Goal: Information Seeking & Learning: Learn about a topic

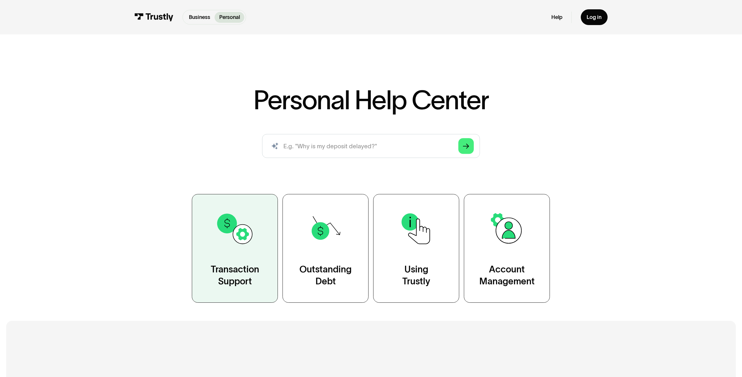
click at [213, 263] on link "Transaction Support" at bounding box center [235, 248] width 86 height 109
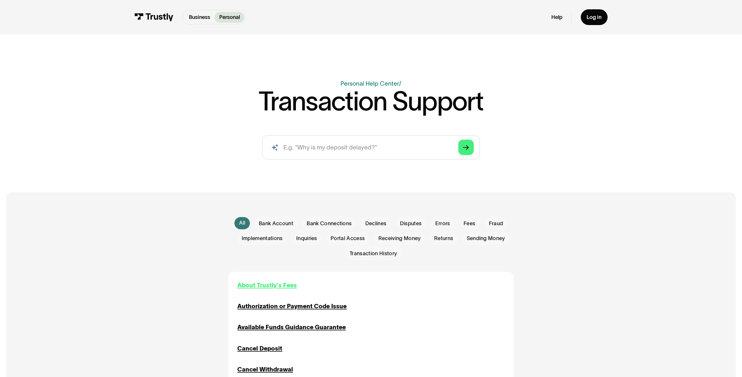
scroll to position [14, 0]
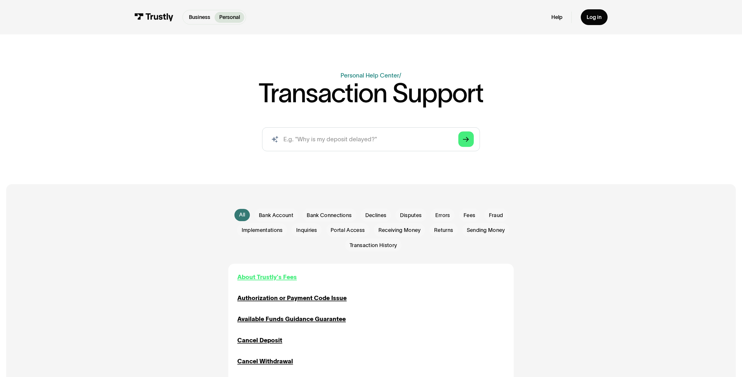
click at [265, 282] on div "About Trustly's Fees" at bounding box center [266, 277] width 59 height 9
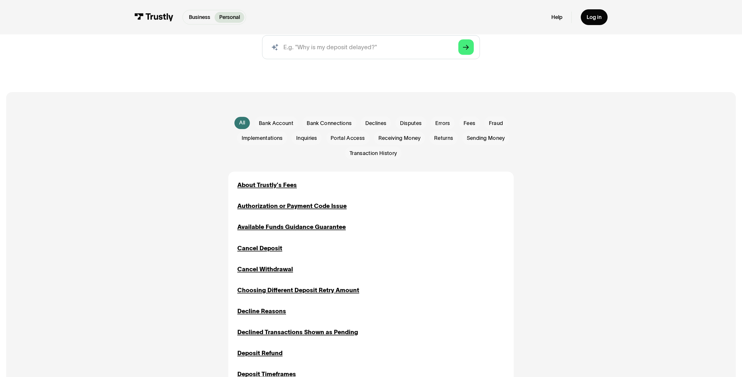
scroll to position [131, 0]
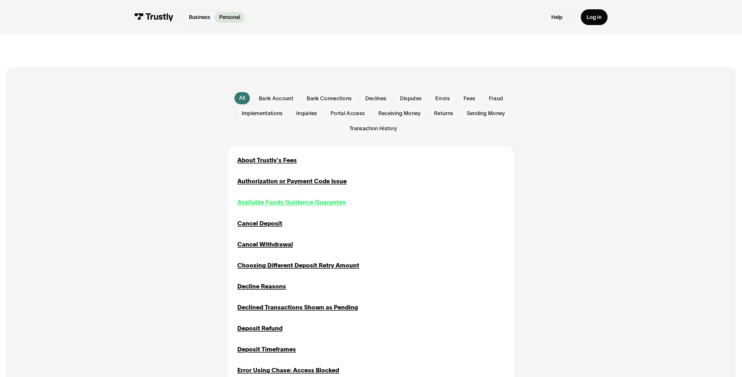
click at [262, 205] on div "Available Funds Guidance Guarantee" at bounding box center [291, 202] width 108 height 9
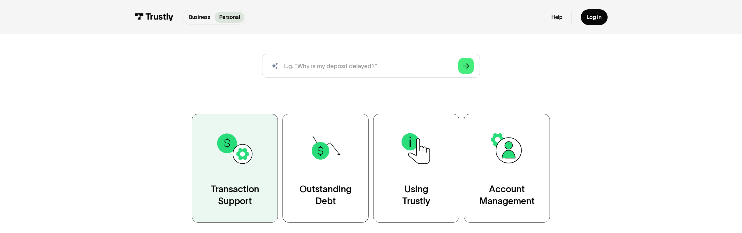
scroll to position [83, 0]
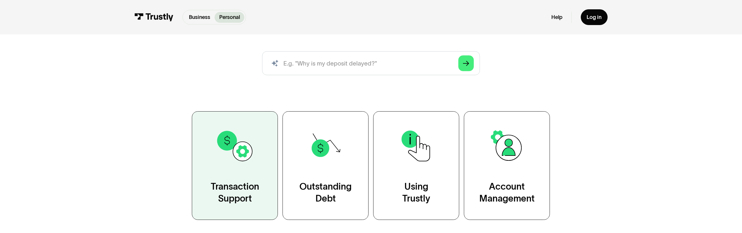
click at [245, 199] on div "Transaction Support" at bounding box center [235, 193] width 48 height 24
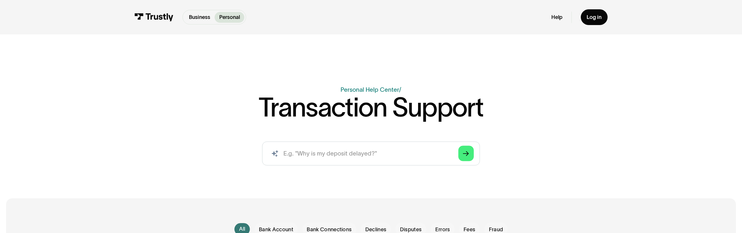
click at [151, 20] on img at bounding box center [153, 17] width 39 height 8
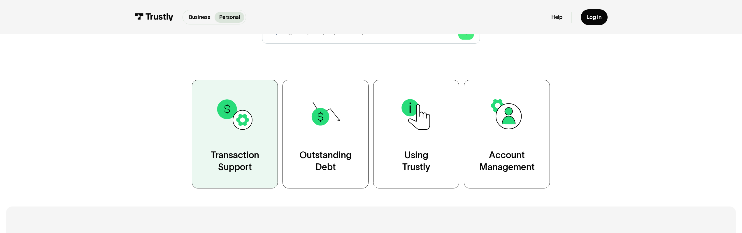
click at [243, 162] on div "Transaction Support" at bounding box center [235, 161] width 48 height 24
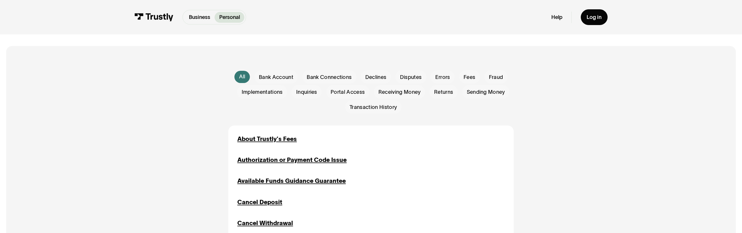
scroll to position [155, 0]
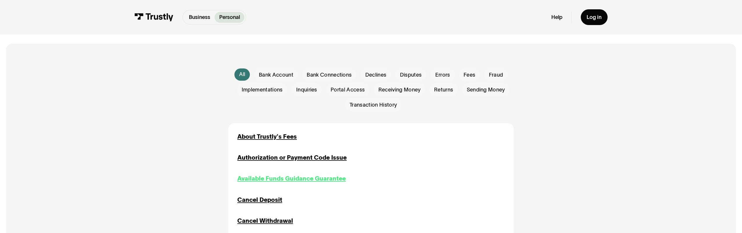
click at [283, 181] on div "Available Funds Guidance Guarantee" at bounding box center [291, 178] width 108 height 9
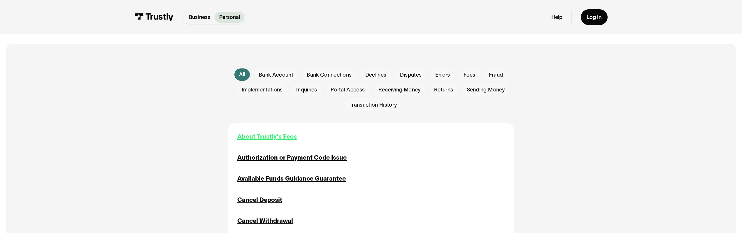
click at [282, 138] on div "About Trustly's Fees" at bounding box center [266, 136] width 59 height 9
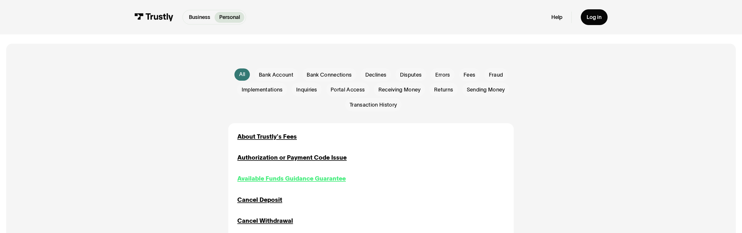
click at [297, 183] on div "Available Funds Guidance Guarantee" at bounding box center [291, 178] width 108 height 9
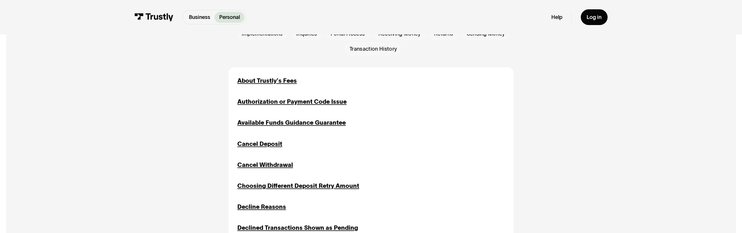
scroll to position [71, 0]
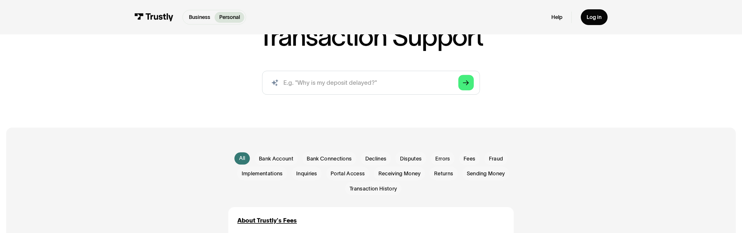
click at [209, 17] on p "Business" at bounding box center [199, 17] width 21 height 8
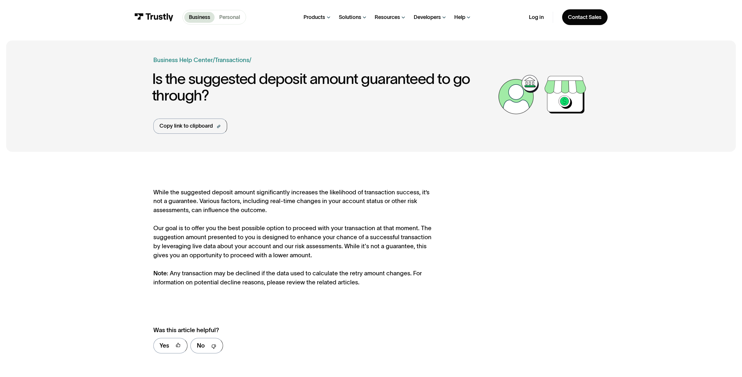
click at [237, 20] on p "Personal" at bounding box center [229, 17] width 21 height 8
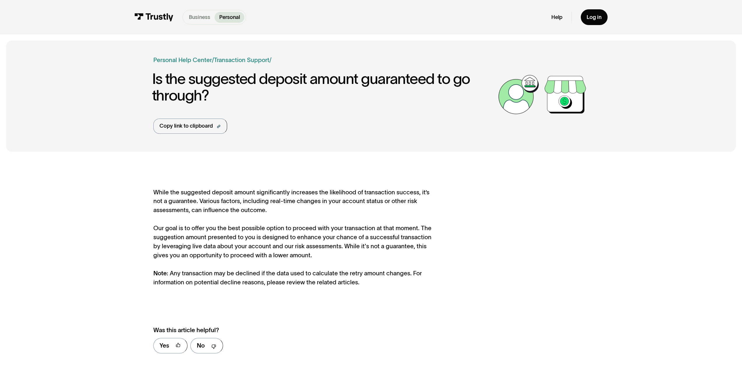
click at [201, 16] on p "Business" at bounding box center [199, 17] width 21 height 8
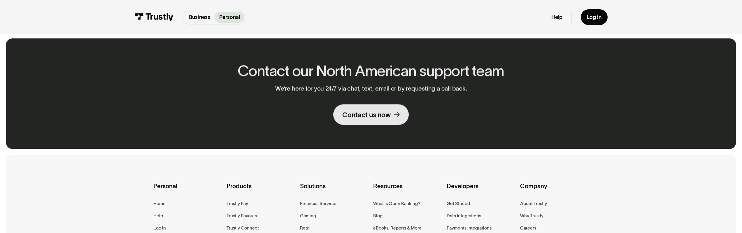
scroll to position [92, 0]
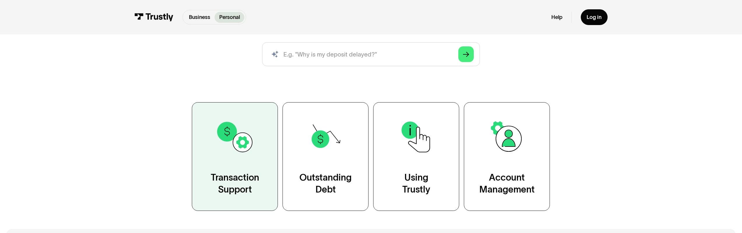
click at [234, 153] on img at bounding box center [235, 137] width 39 height 39
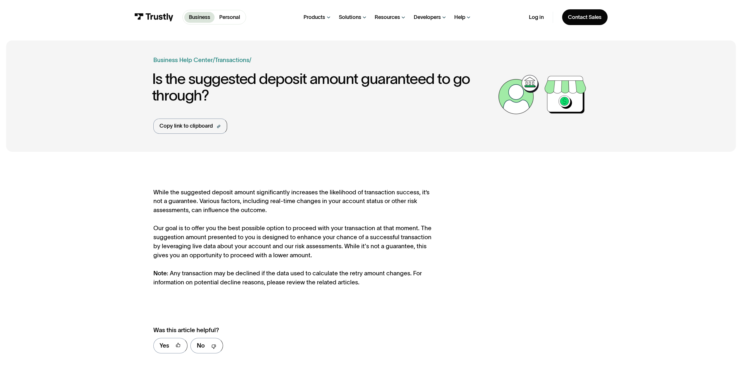
click at [234, 12] on link "Personal" at bounding box center [230, 17] width 30 height 11
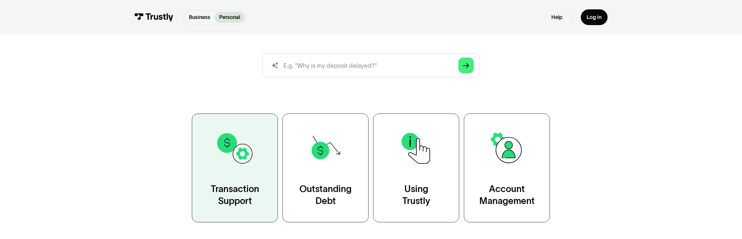
scroll to position [55, 0]
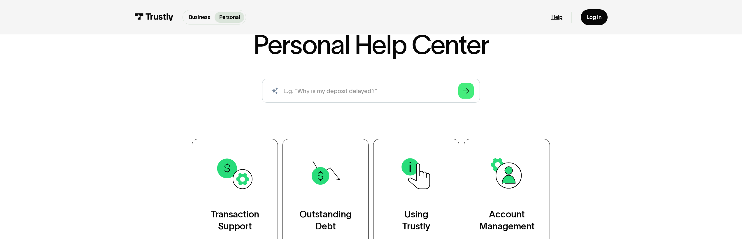
click at [554, 15] on link "Help" at bounding box center [556, 17] width 11 height 7
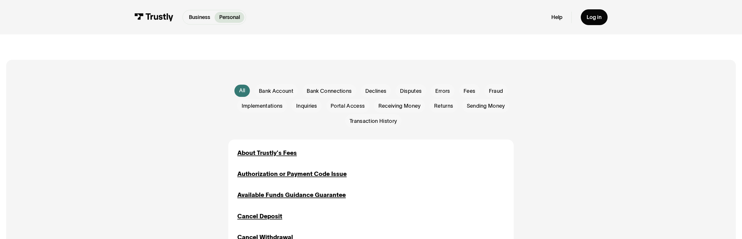
scroll to position [133, 0]
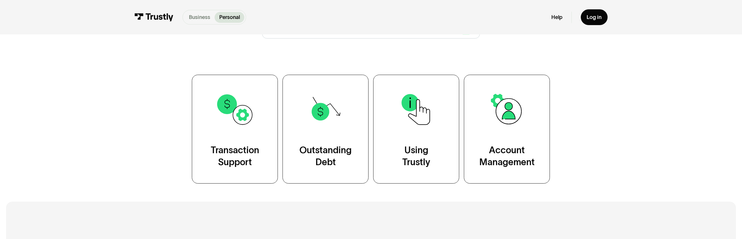
click at [197, 20] on p "Business" at bounding box center [199, 17] width 21 height 8
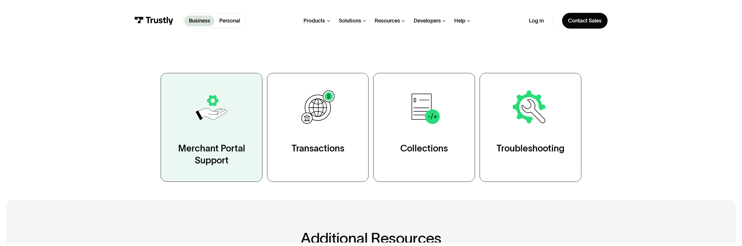
scroll to position [87, 0]
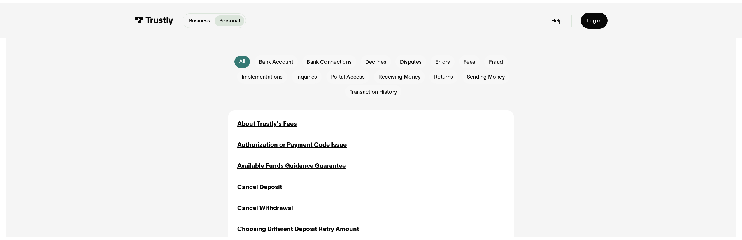
scroll to position [135, 0]
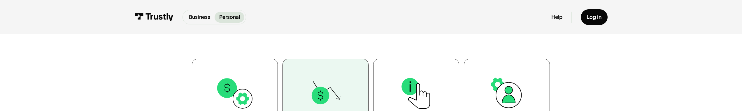
scroll to position [168, 0]
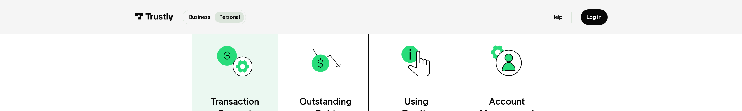
click at [229, 86] on link "Transaction Support" at bounding box center [235, 81] width 86 height 109
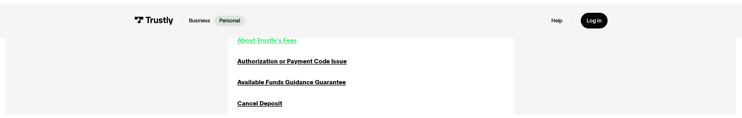
scroll to position [255, 0]
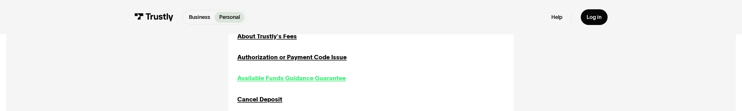
click at [320, 77] on div "Available Funds Guidance Guarantee" at bounding box center [291, 78] width 108 height 9
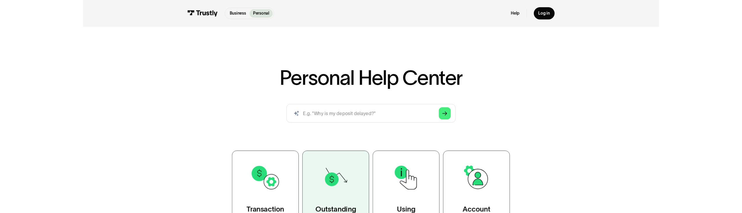
scroll to position [166, 0]
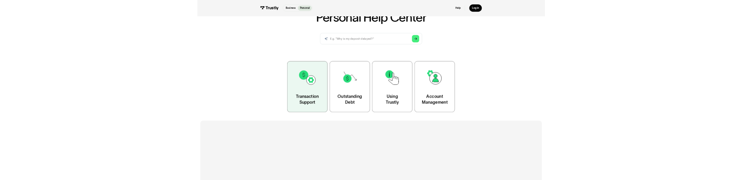
scroll to position [110, 0]
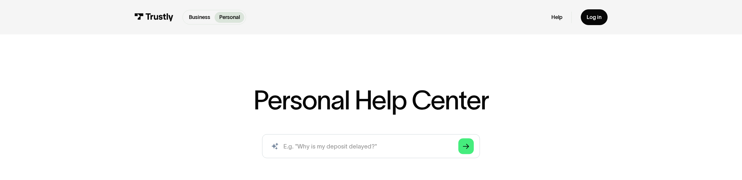
click at [575, 17] on div "Help Log in" at bounding box center [579, 17] width 56 height 16
click at [547, 20] on div "Business Personal Business Personal Help Log in Business Personal Help Log in" at bounding box center [370, 17] width 473 height 34
click at [562, 18] on link "Help" at bounding box center [556, 17] width 11 height 7
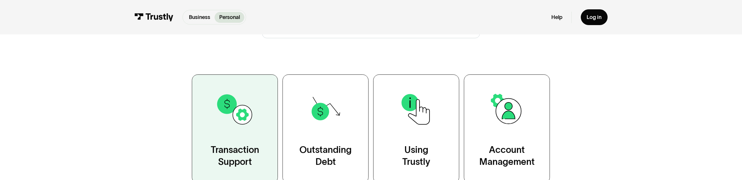
click at [254, 123] on img at bounding box center [235, 109] width 39 height 39
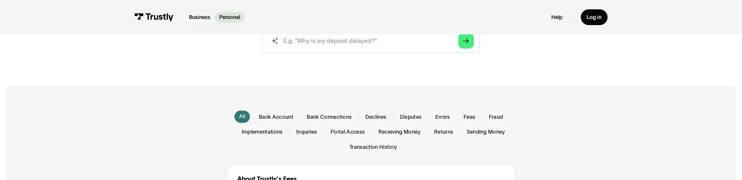
scroll to position [167, 0]
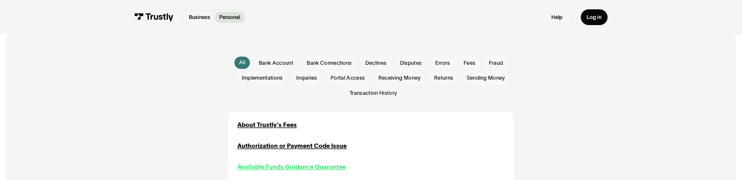
click at [275, 166] on div "Available Funds Guidance Guarantee" at bounding box center [291, 166] width 108 height 9
click at [289, 165] on div "Available Funds Guidance Guarantee" at bounding box center [291, 166] width 108 height 9
click at [266, 166] on div "Available Funds Guidance Guarantee" at bounding box center [291, 166] width 108 height 9
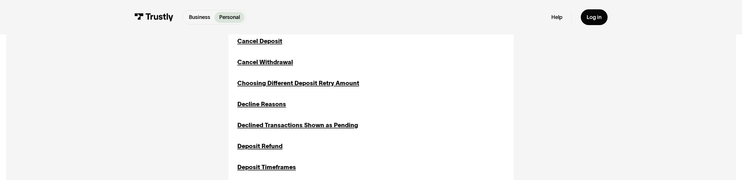
scroll to position [204, 0]
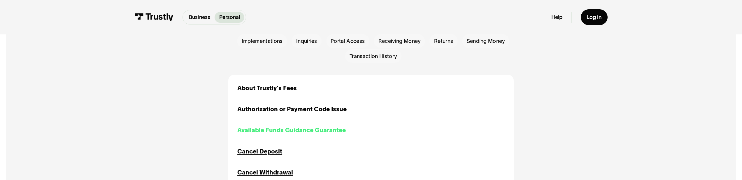
click at [279, 132] on div "Available Funds Guidance Guarantee" at bounding box center [291, 130] width 108 height 9
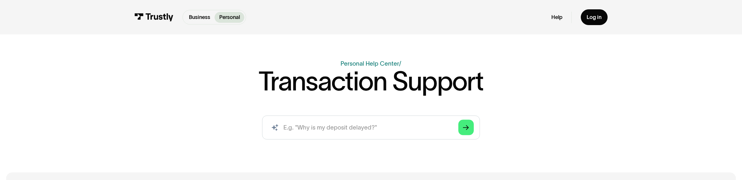
scroll to position [0, 0]
